Goal: Transaction & Acquisition: Book appointment/travel/reservation

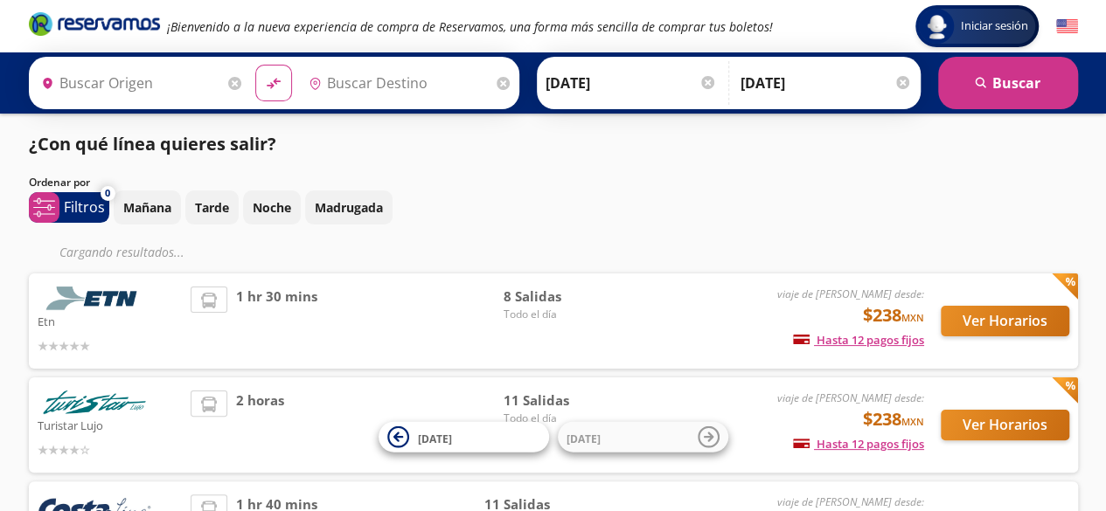
type input "[GEOGRAPHIC_DATA], [GEOGRAPHIC_DATA]"
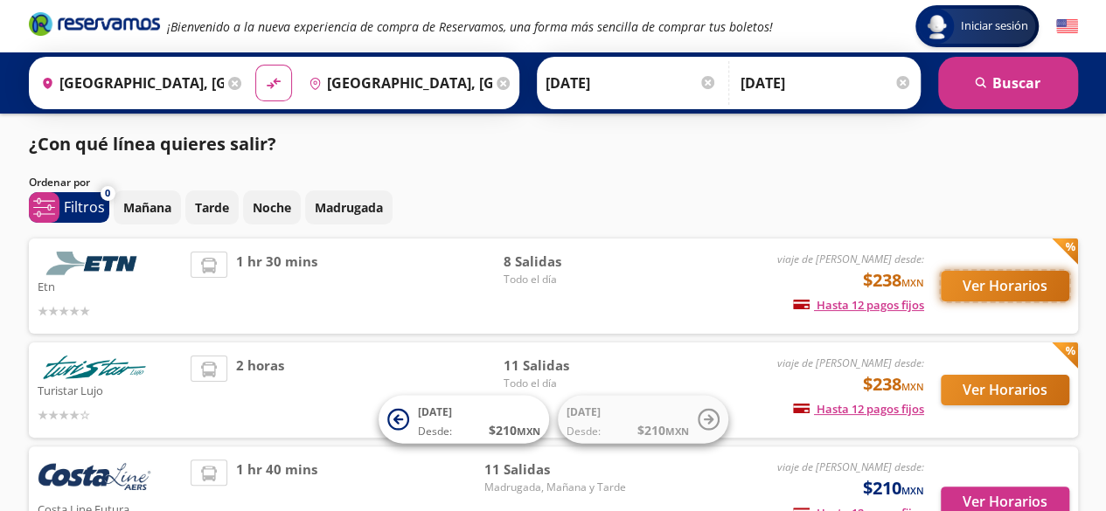
click at [984, 281] on button "Ver Horarios" at bounding box center [1004, 286] width 128 height 31
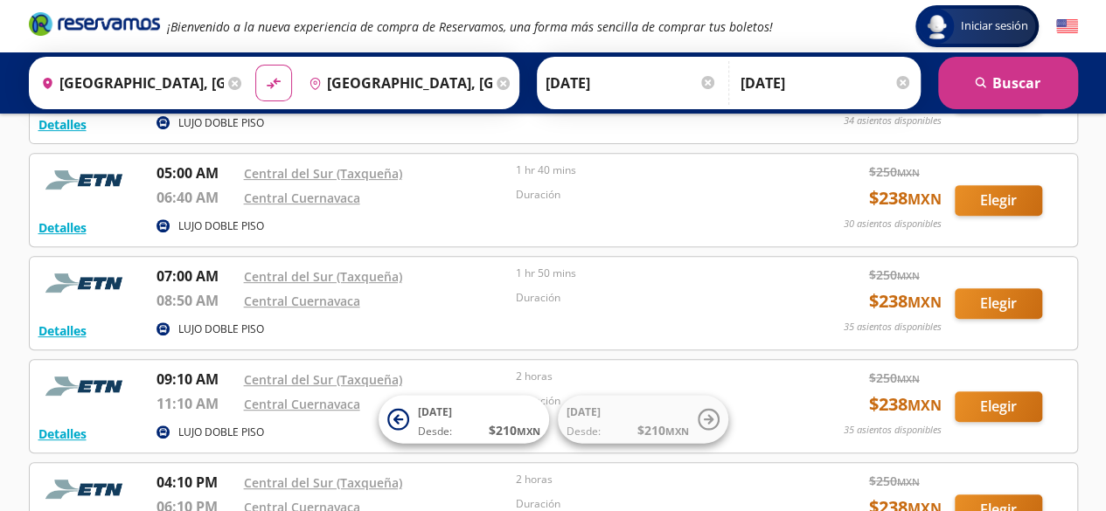
scroll to position [350, 0]
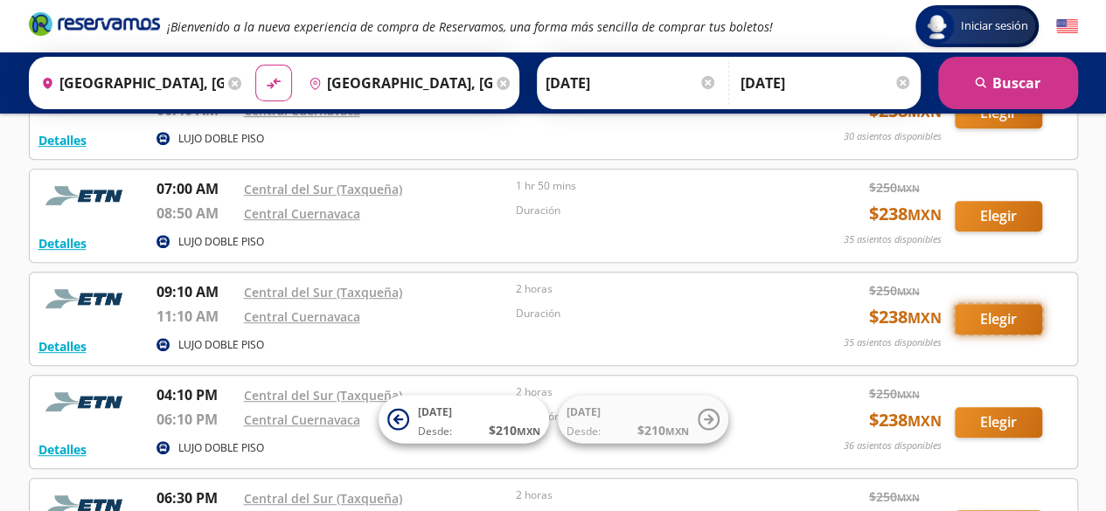
click at [975, 314] on button "Elegir" at bounding box center [997, 319] width 87 height 31
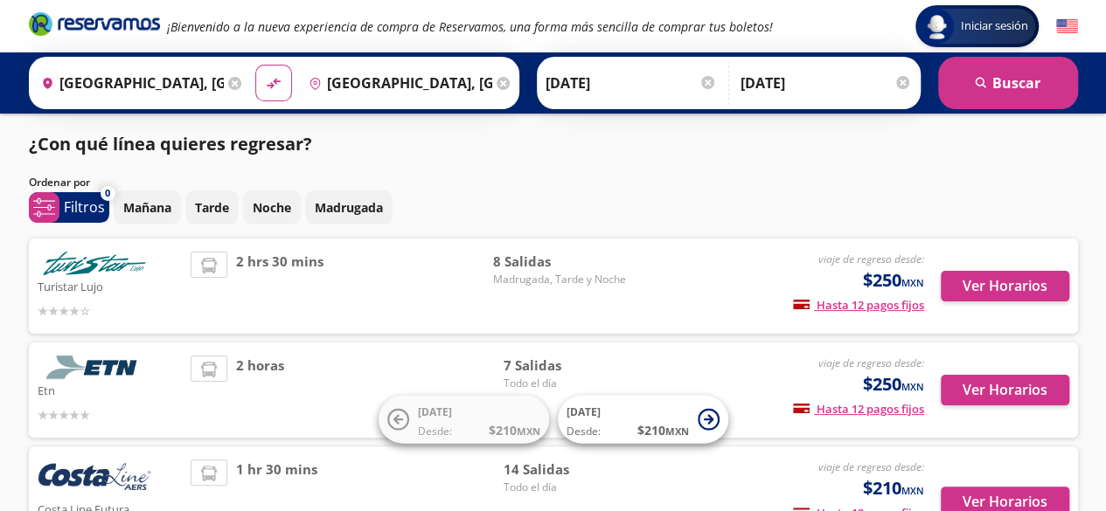
scroll to position [87, 0]
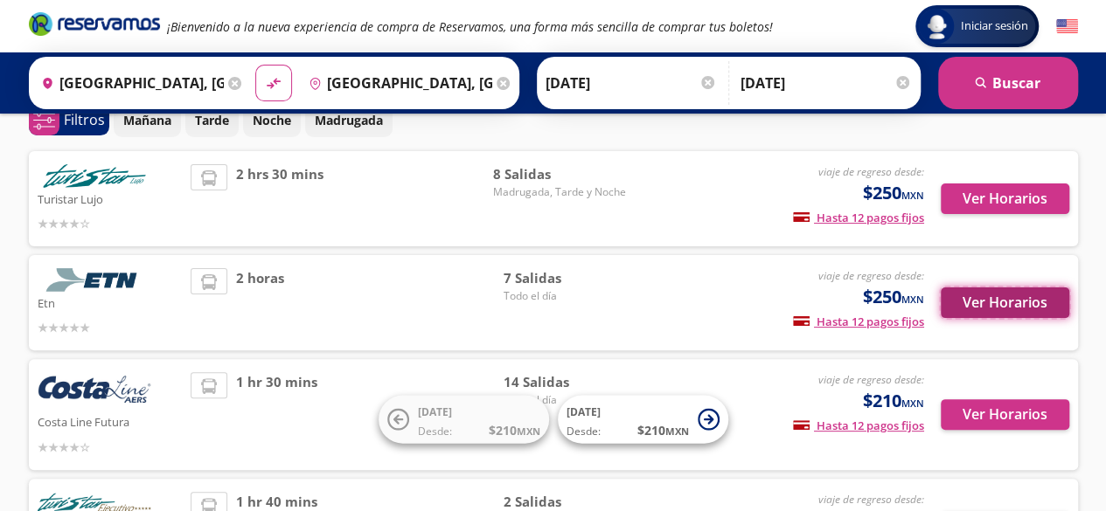
click at [1035, 303] on button "Ver Horarios" at bounding box center [1004, 303] width 128 height 31
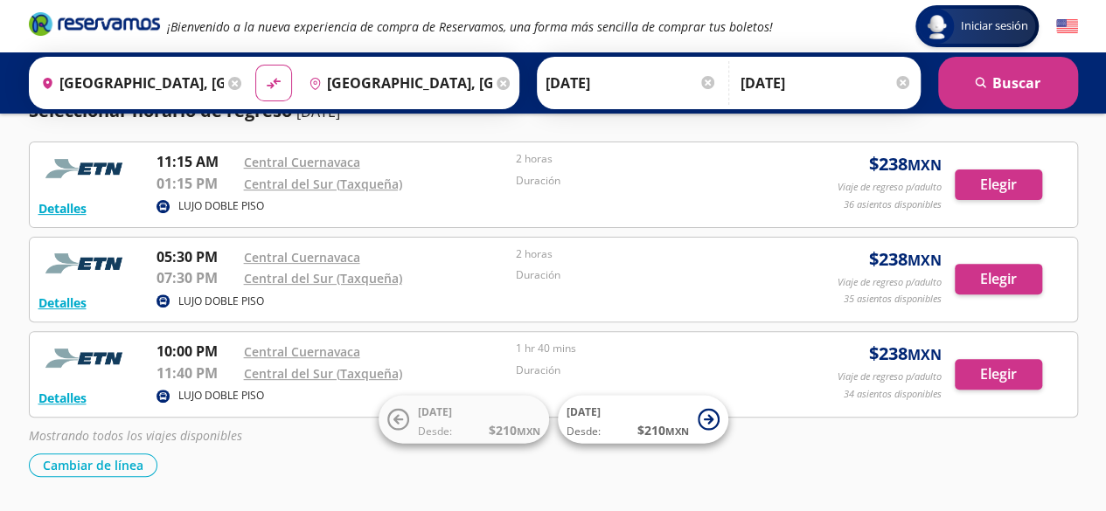
scroll to position [224, 0]
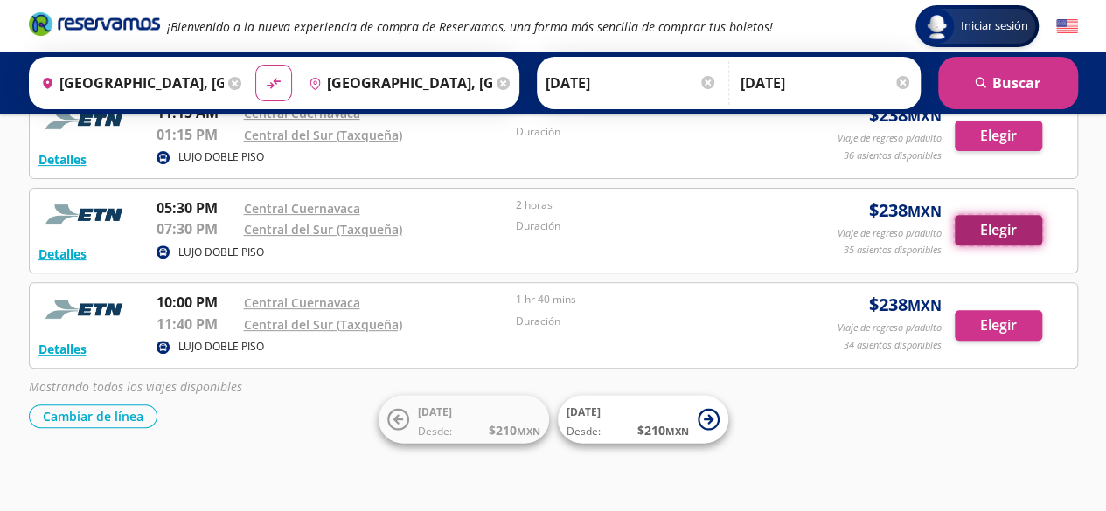
click at [1009, 233] on button "Elegir" at bounding box center [997, 230] width 87 height 31
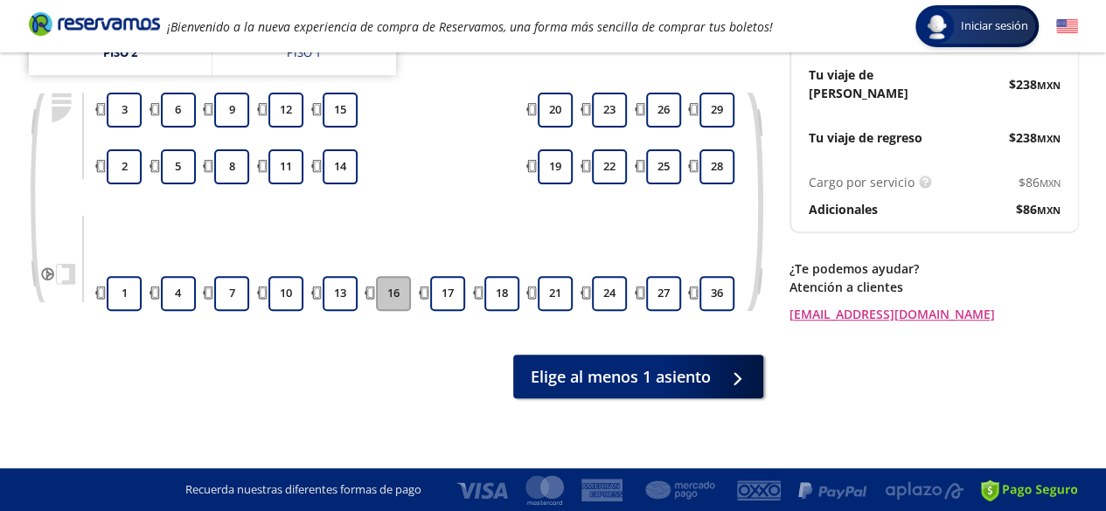
scroll to position [128, 0]
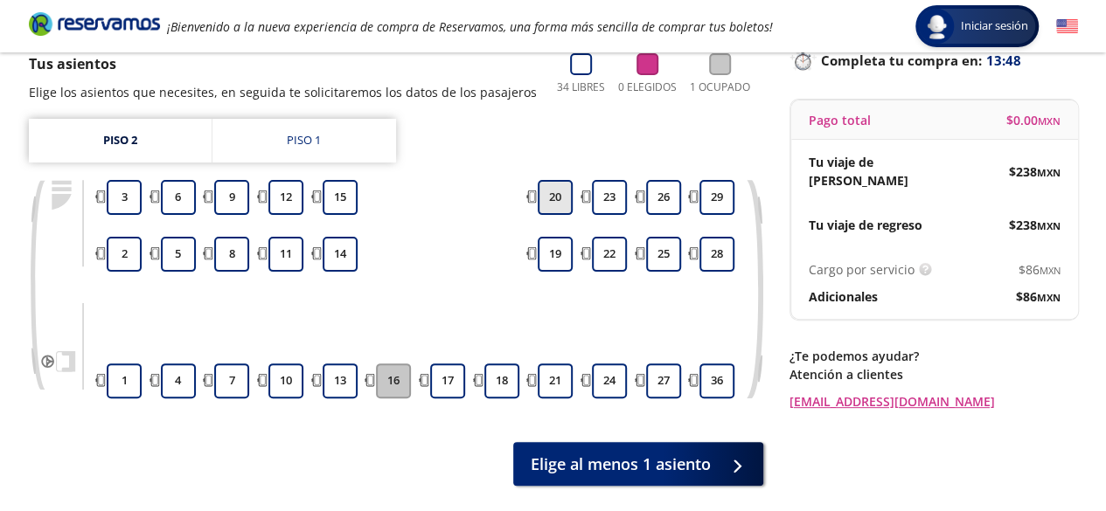
click at [558, 197] on button "20" at bounding box center [554, 197] width 35 height 35
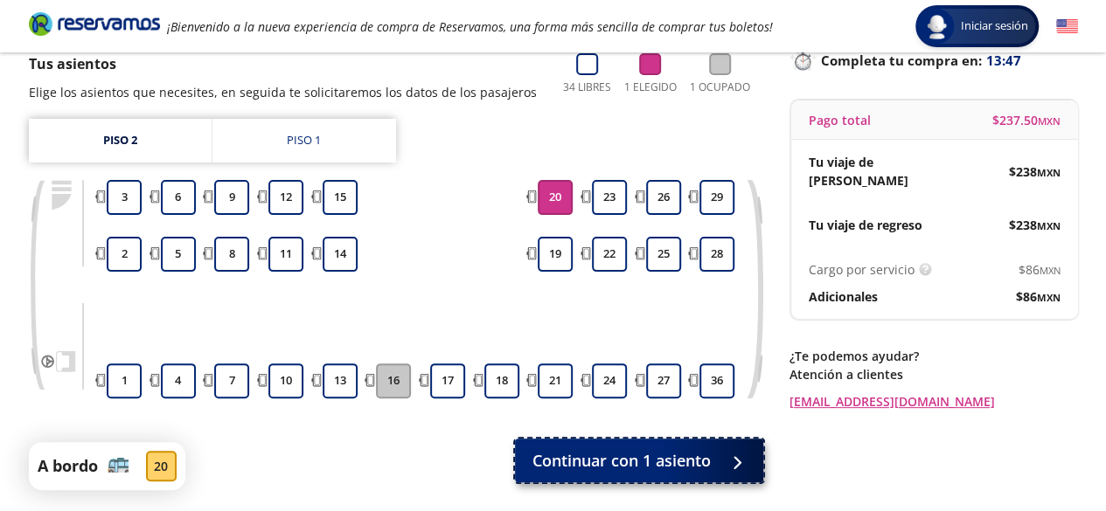
click at [575, 449] on span "Continuar con 1 asiento" at bounding box center [621, 461] width 178 height 24
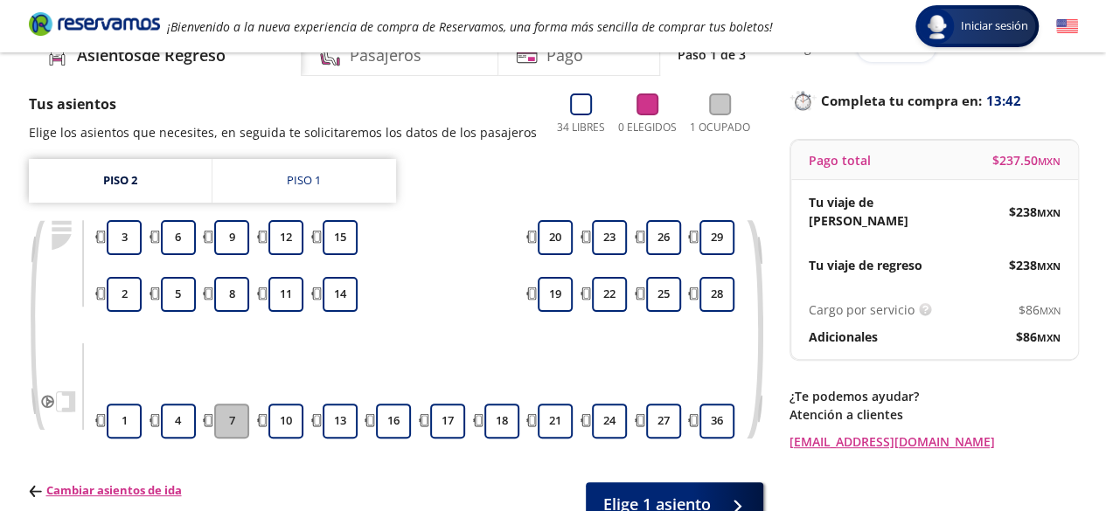
scroll to position [215, 0]
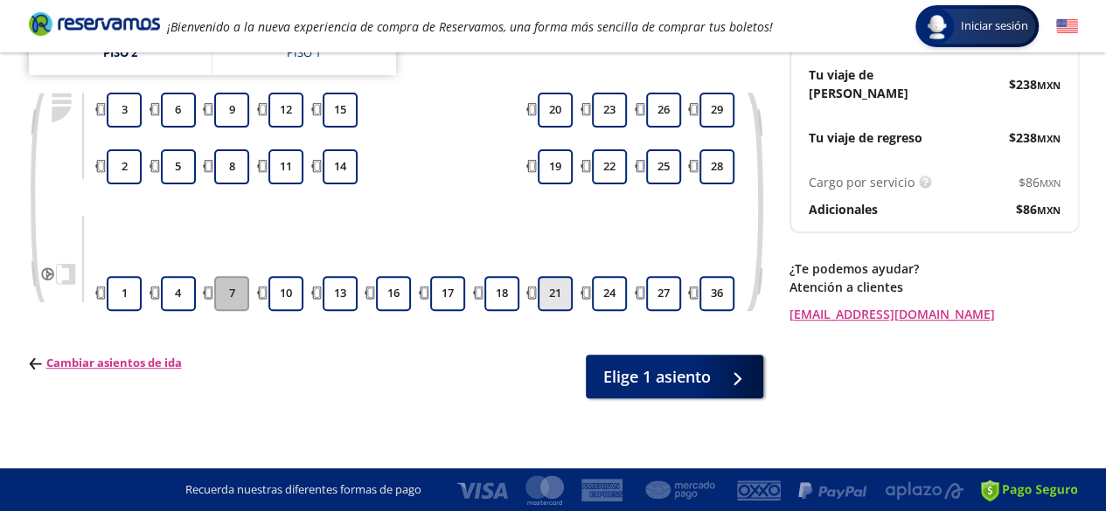
click at [544, 293] on button "21" at bounding box center [554, 293] width 35 height 35
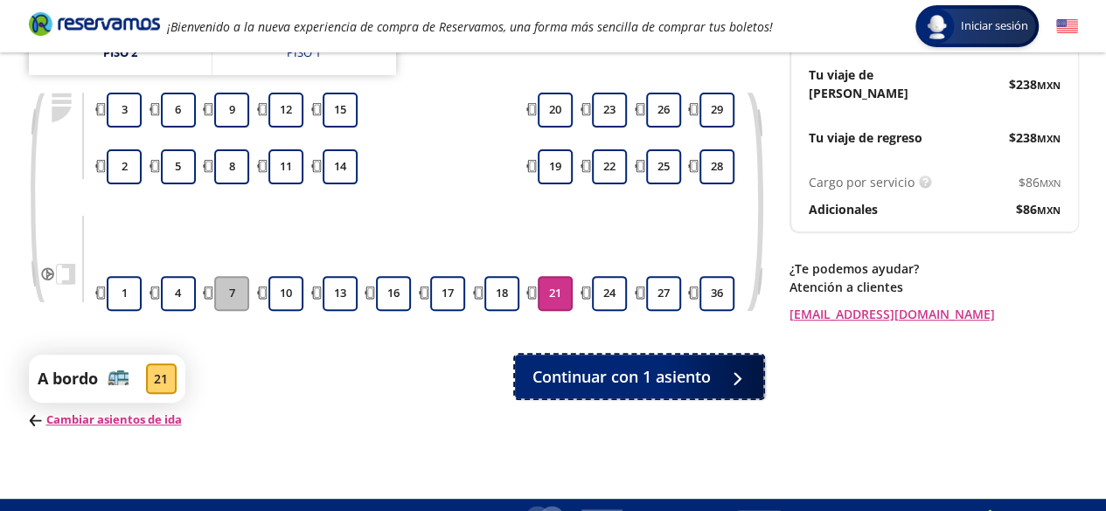
drag, startPoint x: 659, startPoint y: 368, endPoint x: 838, endPoint y: 320, distance: 185.5
click at [659, 368] on span "Continuar con 1 asiento" at bounding box center [621, 377] width 178 height 24
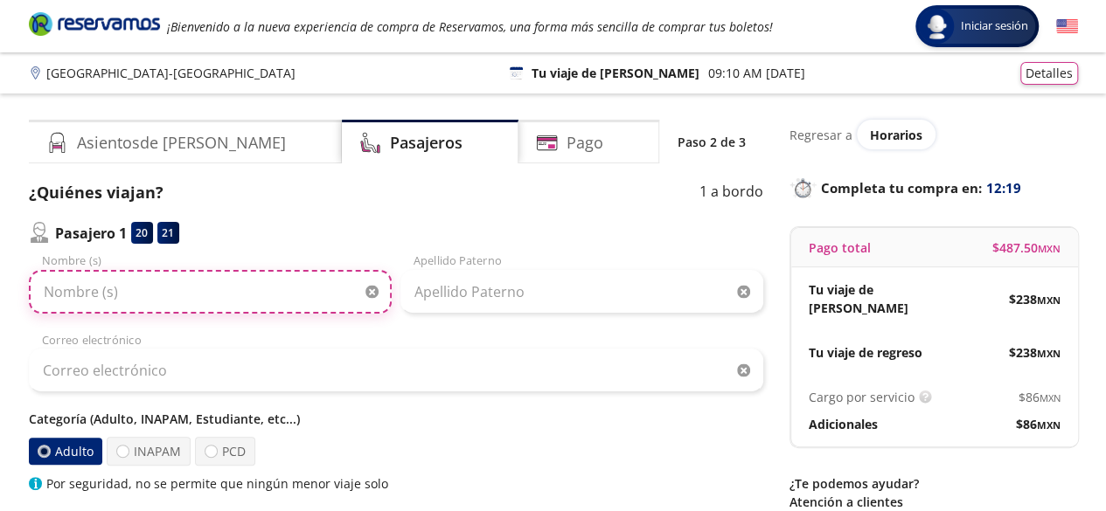
click at [234, 275] on input "Nombre (s)" at bounding box center [210, 292] width 363 height 44
type input "Guadalupe"
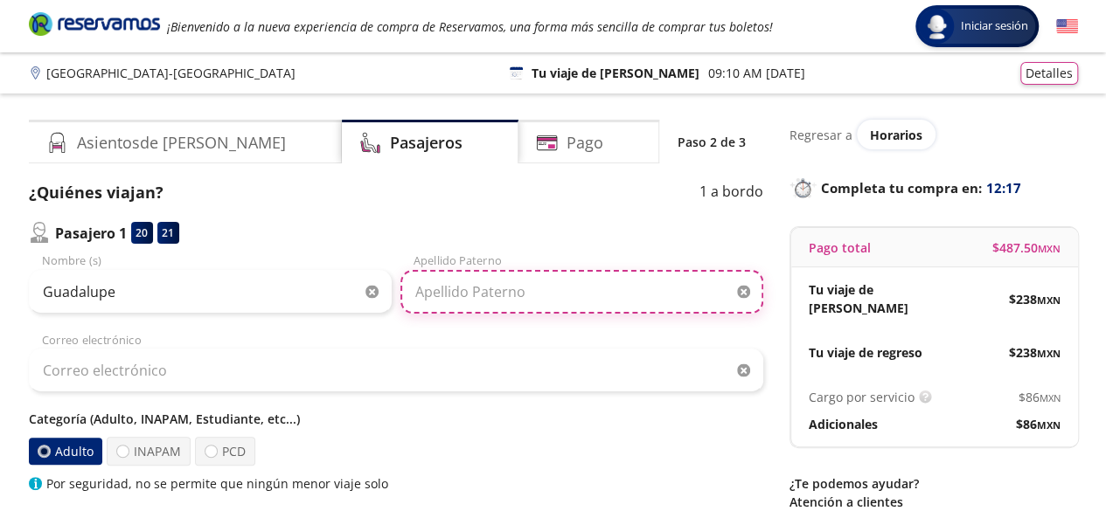
click at [498, 296] on input "Apellido Paterno" at bounding box center [581, 292] width 363 height 44
type input "[PERSON_NAME]"
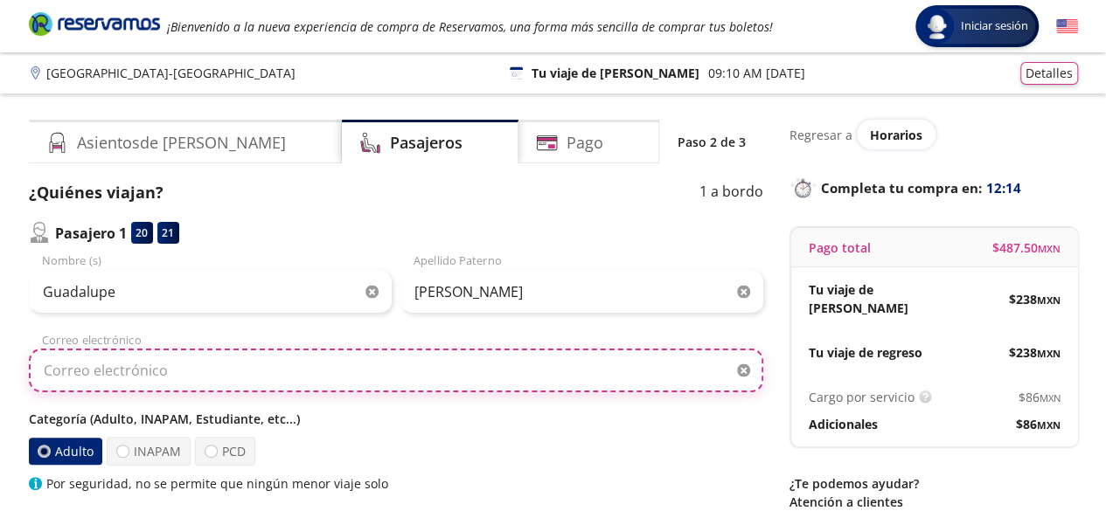
click at [281, 380] on input "Correo electrónico" at bounding box center [396, 371] width 734 height 44
type input "[PERSON_NAME][EMAIL_ADDRESS][DOMAIN_NAME]"
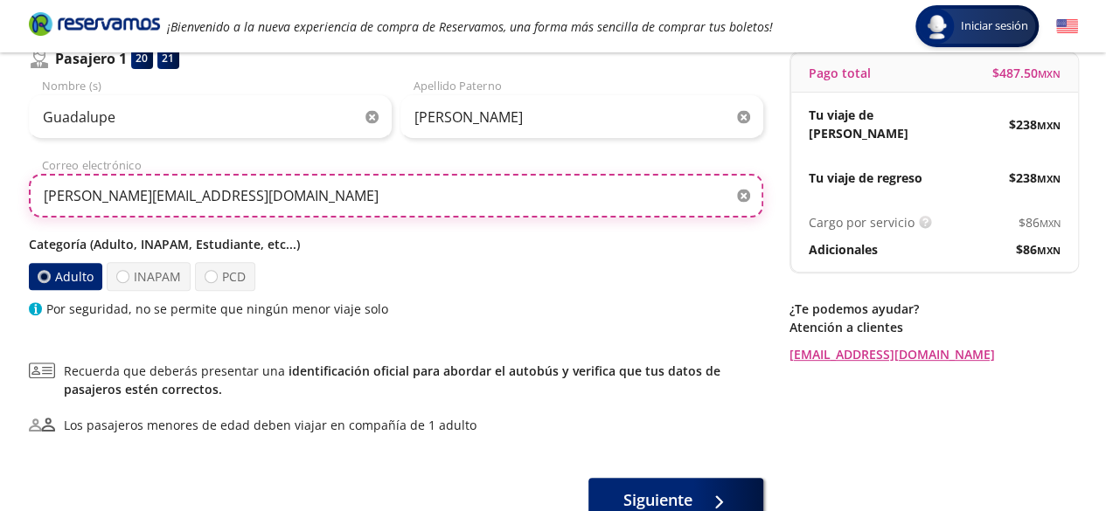
scroll to position [298, 0]
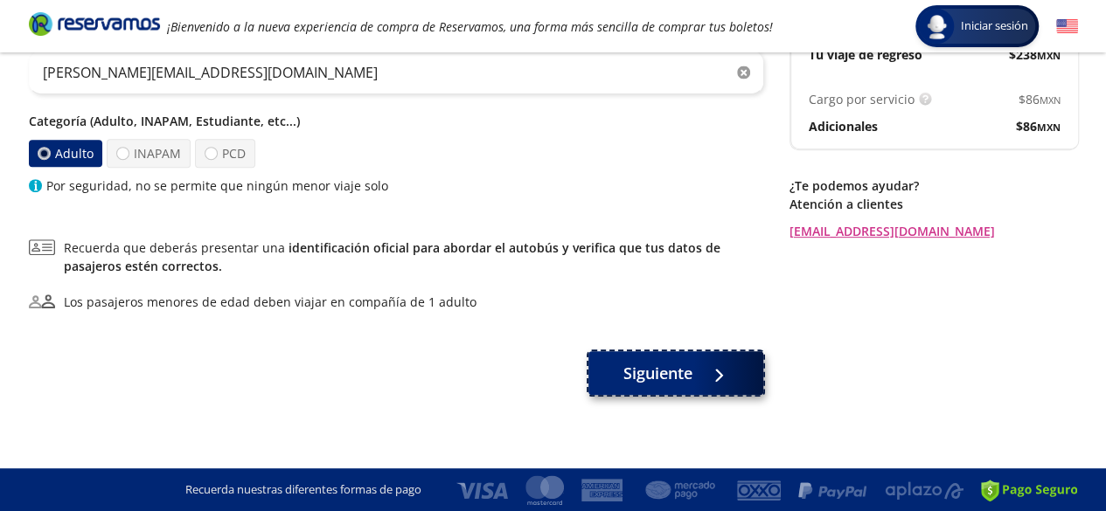
click at [696, 375] on button "Siguiente" at bounding box center [675, 373] width 175 height 44
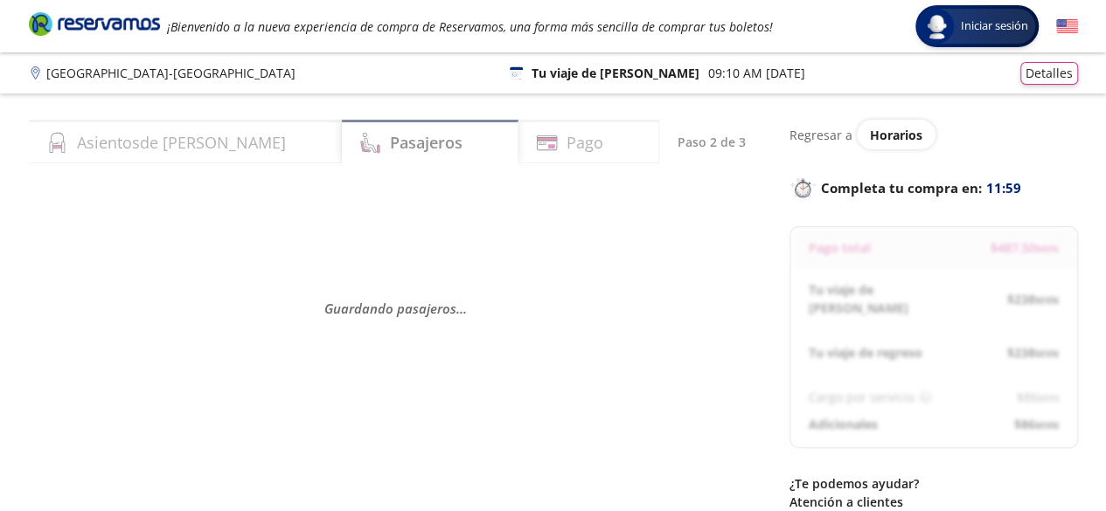
scroll to position [87, 0]
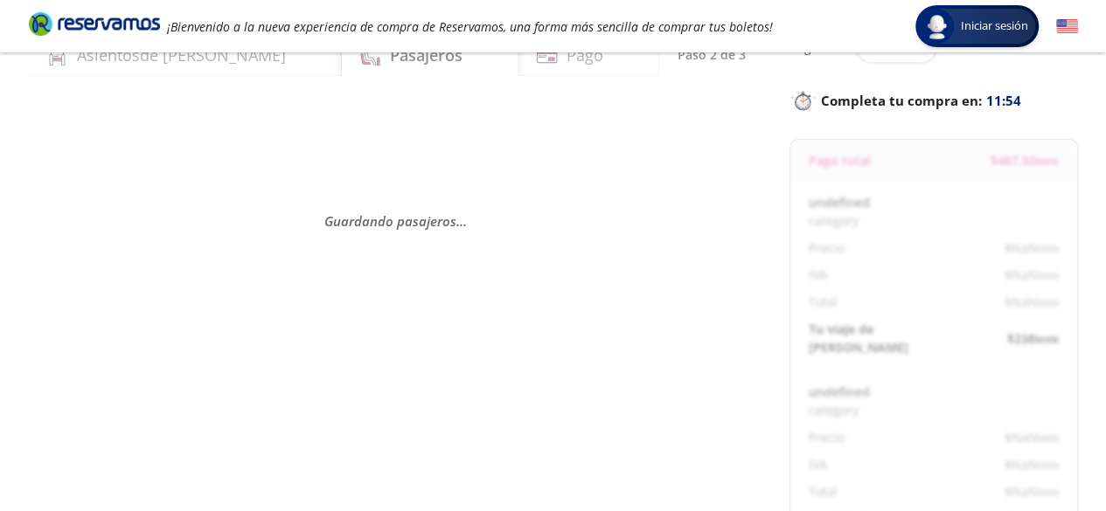
select select "MX"
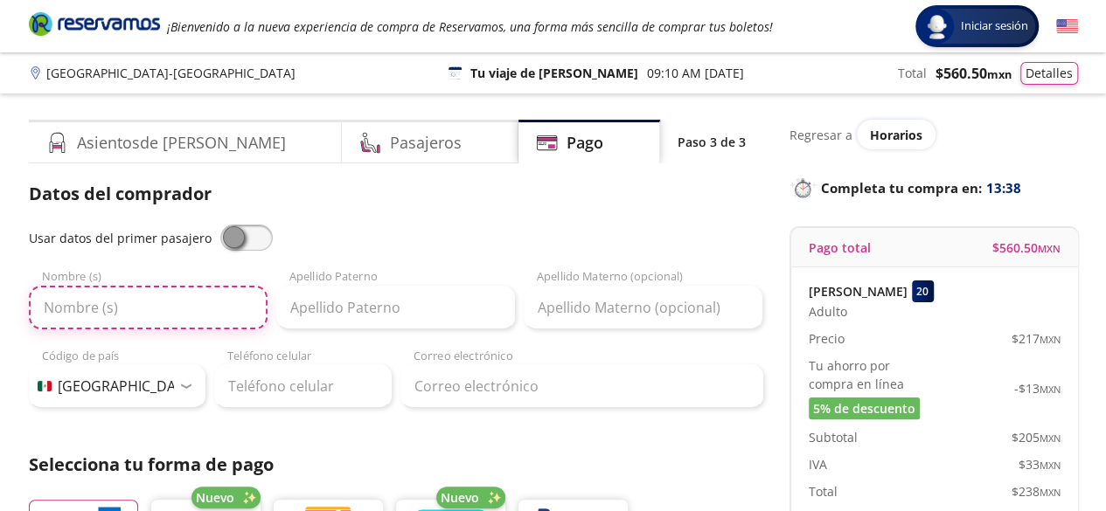
click at [189, 300] on input "Nombre (s)" at bounding box center [148, 308] width 239 height 44
type input "Guadaluper"
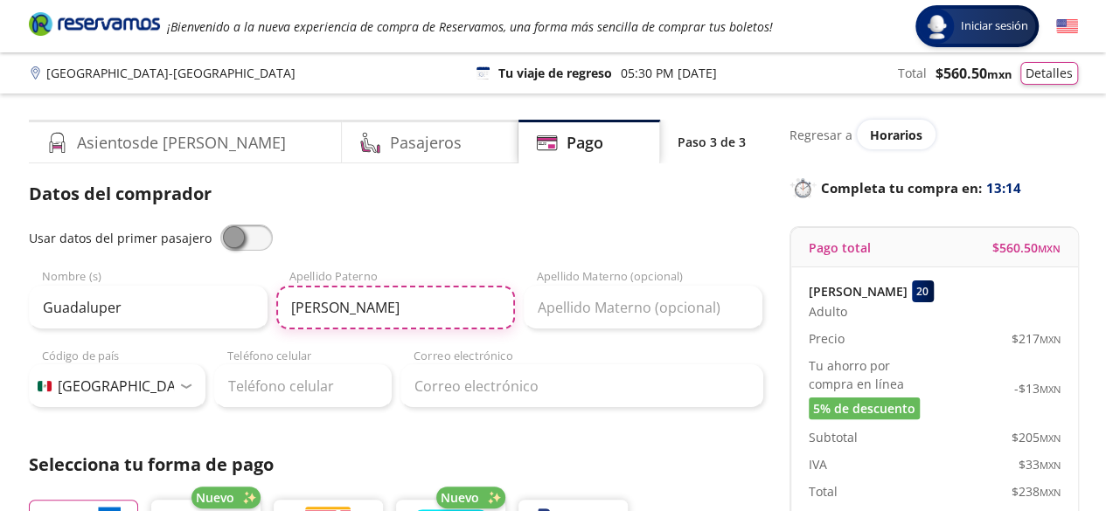
type input "[PERSON_NAME]"
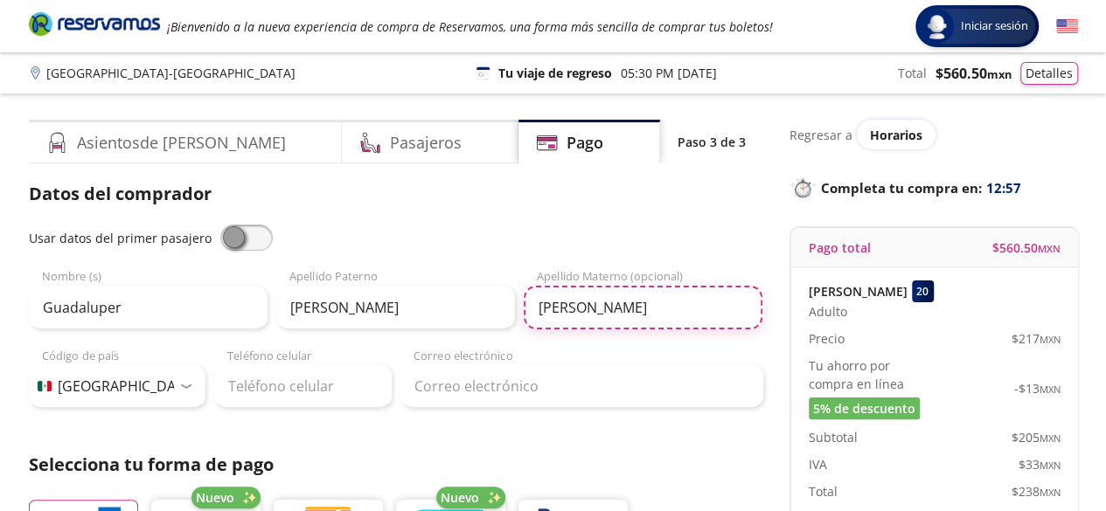
type input "[PERSON_NAME]"
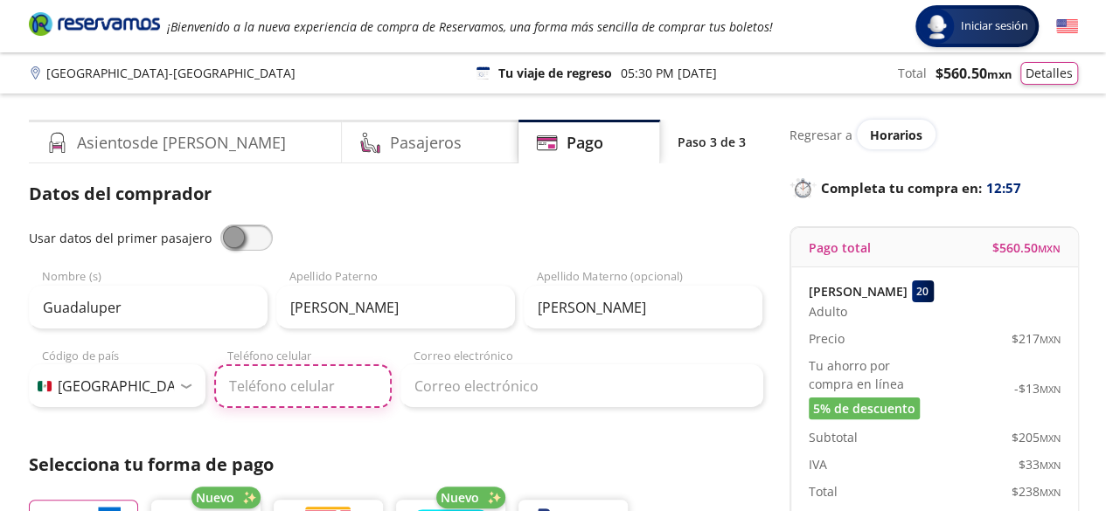
click at [301, 405] on input "Teléfono celular" at bounding box center [302, 386] width 177 height 44
type input "55 4458 3931"
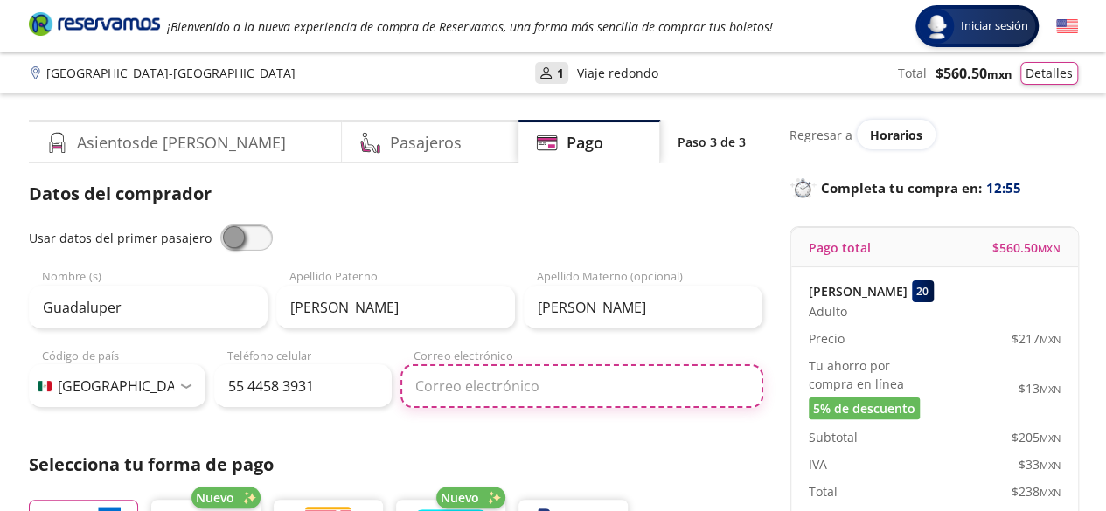
click at [508, 403] on input "Correo electrónico" at bounding box center [581, 386] width 363 height 44
type input "[PERSON_NAME][EMAIL_ADDRESS][DOMAIN_NAME]"
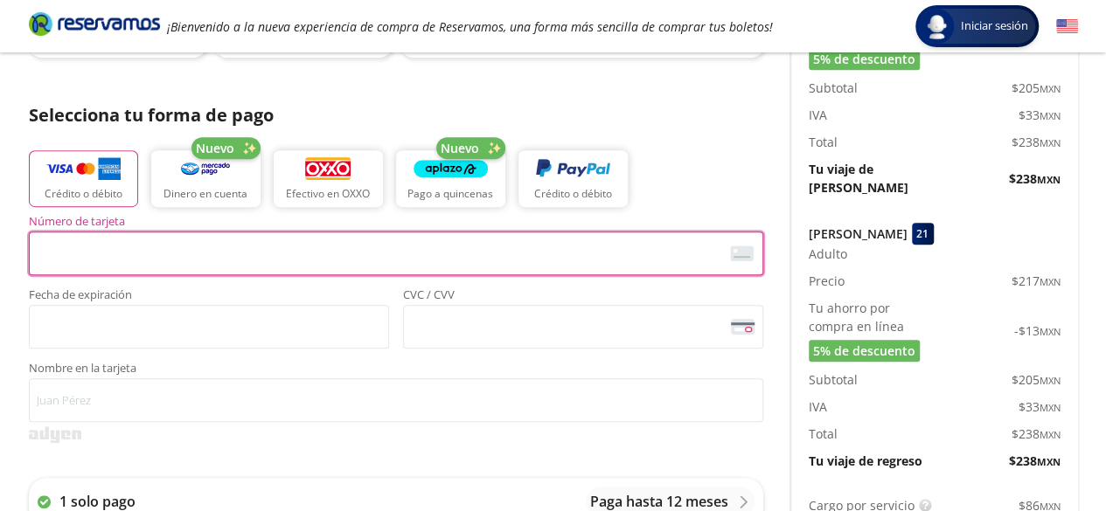
scroll to position [437, 0]
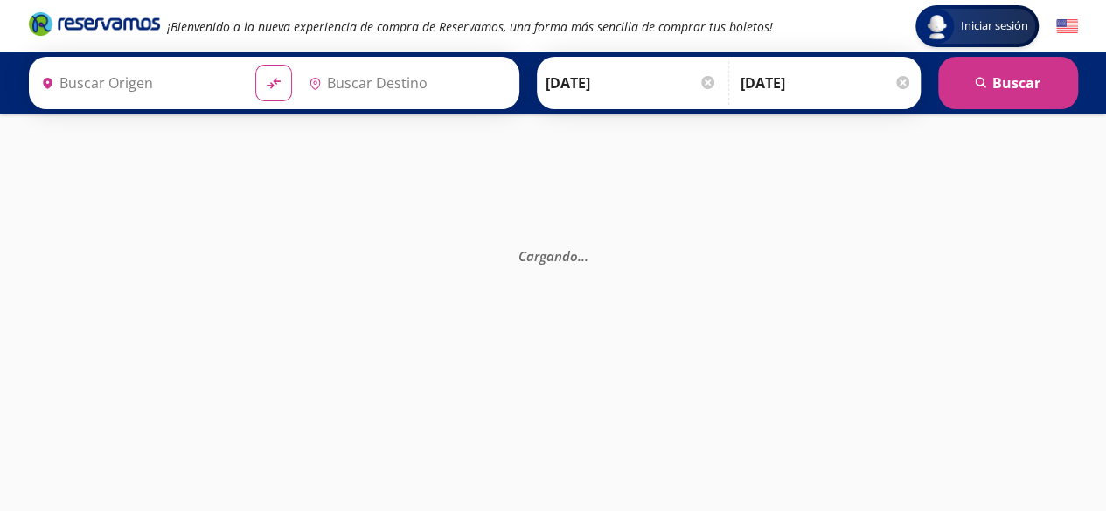
type input "Central del Sur (taxqueña), [GEOGRAPHIC_DATA]"
type input "[GEOGRAPHIC_DATA], [GEOGRAPHIC_DATA]"
